Goal: Share content

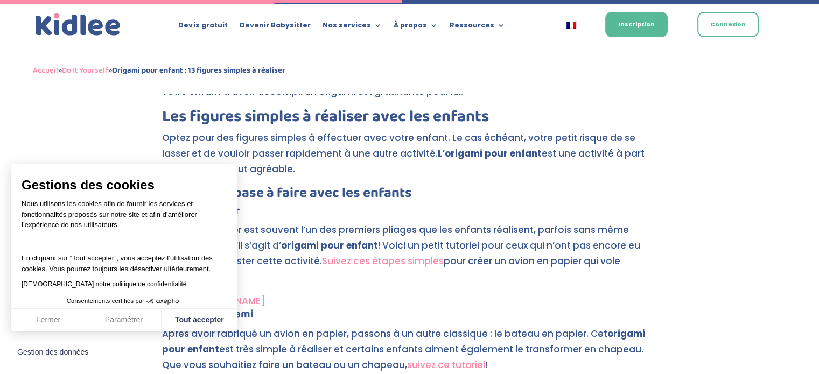
scroll to position [1993, 0]
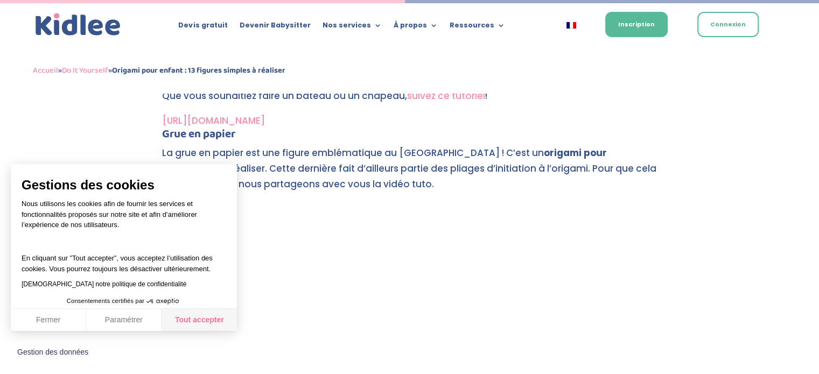
click at [219, 320] on button "Tout accepter" at bounding box center [199, 320] width 75 height 23
checkbox input "true"
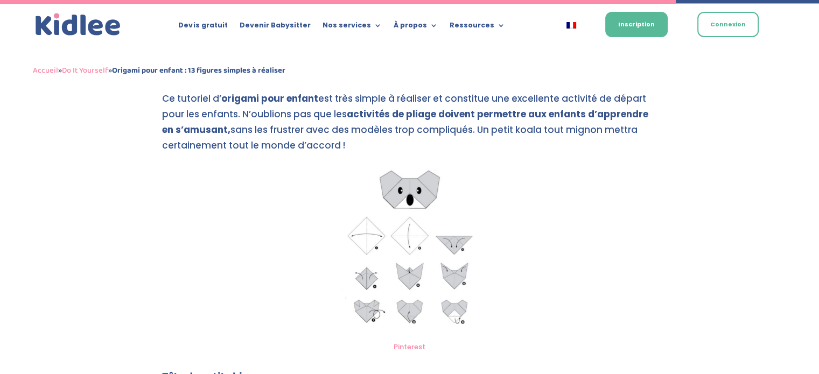
scroll to position [3232, 0]
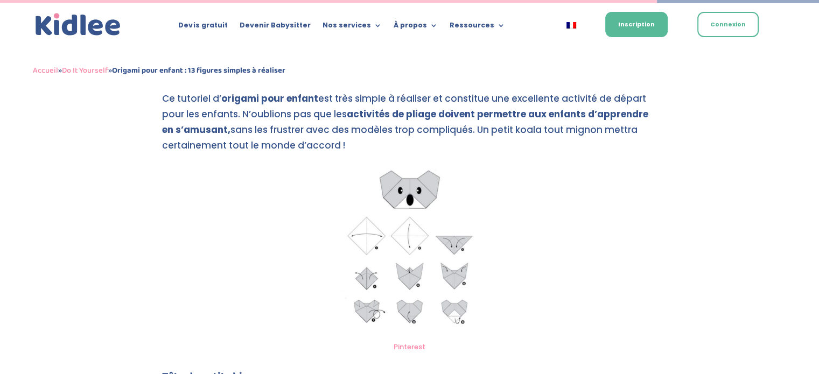
click at [405, 242] on img at bounding box center [410, 249] width 152 height 173
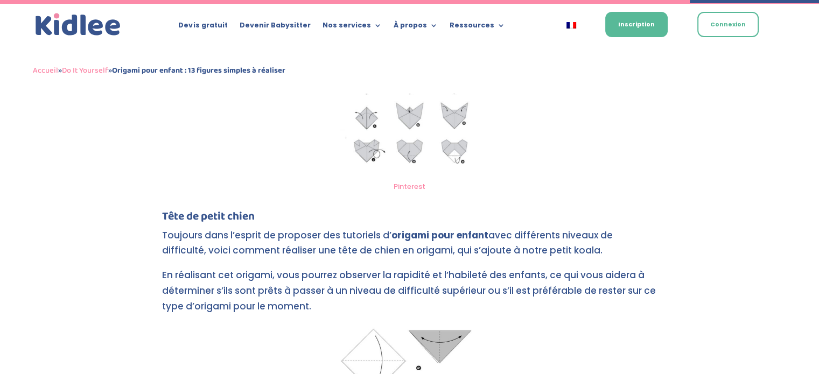
scroll to position [3393, 0]
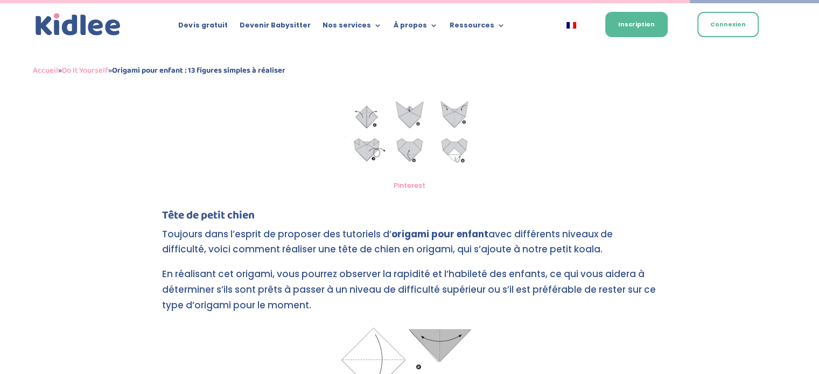
click at [413, 184] on link "Pinterest" at bounding box center [410, 185] width 32 height 10
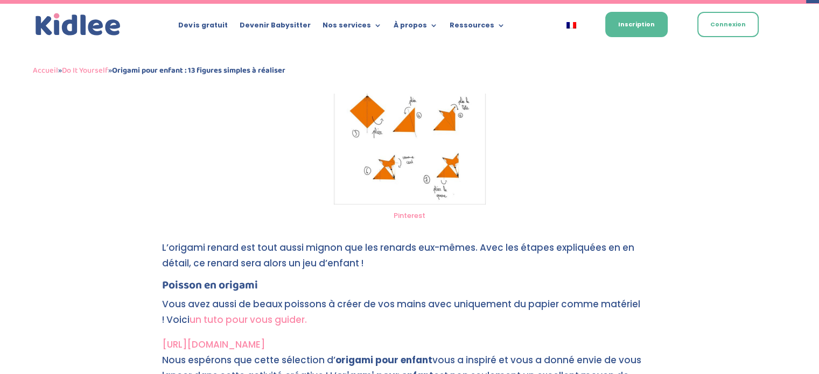
scroll to position [3964, 0]
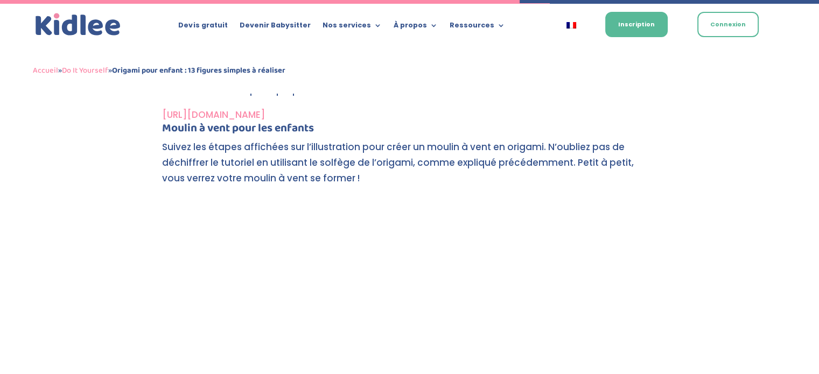
scroll to position [2556, 0]
